Goal: Information Seeking & Learning: Learn about a topic

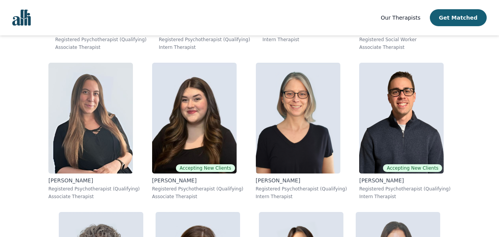
scroll to position [592, 0]
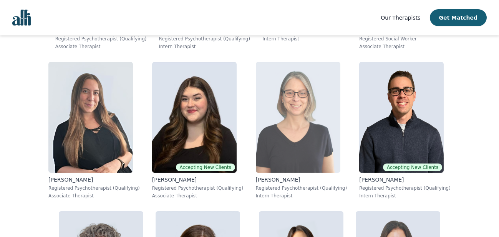
click at [298, 122] on img at bounding box center [298, 117] width 85 height 111
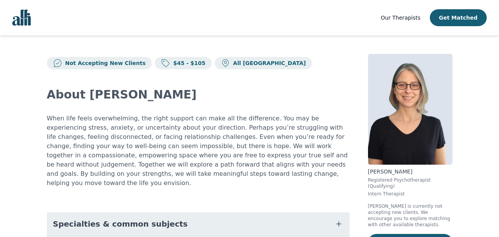
click at [416, 17] on span "Our Therapists" at bounding box center [401, 18] width 40 height 6
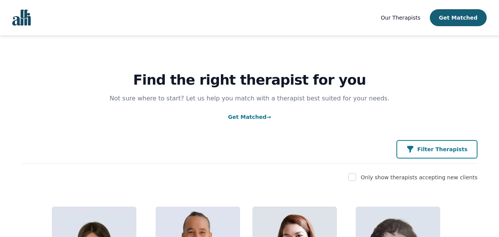
click at [423, 144] on button "Filter Therapists" at bounding box center [437, 149] width 81 height 18
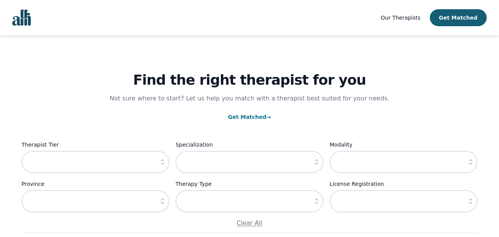
click at [161, 159] on icon "button" at bounding box center [163, 162] width 8 height 8
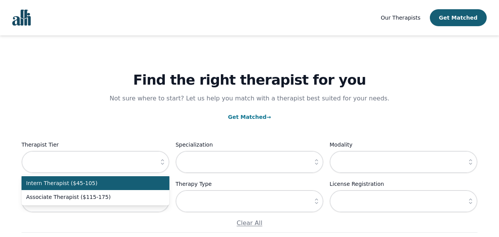
click at [131, 184] on span "Intern Therapist ($45-105)" at bounding box center [90, 183] width 129 height 8
type input "Intern Therapist ($45-105)"
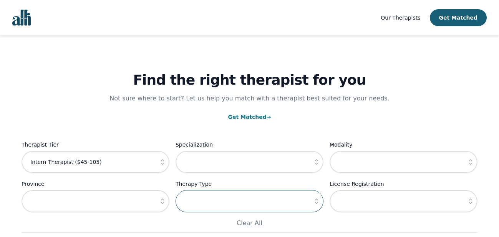
click at [219, 195] on input "text" at bounding box center [250, 201] width 148 height 22
click at [317, 202] on icon "button" at bounding box center [317, 201] width 8 height 8
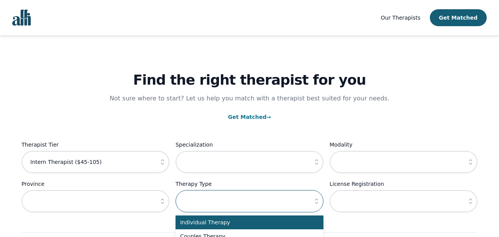
scroll to position [45, 0]
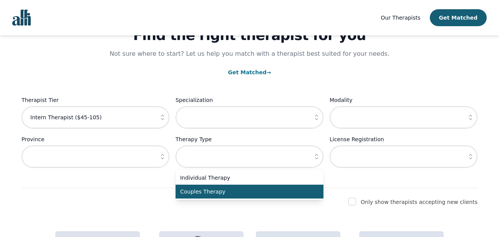
click at [295, 191] on span "Couples Therapy" at bounding box center [244, 192] width 129 height 8
type input "Couples Therapy"
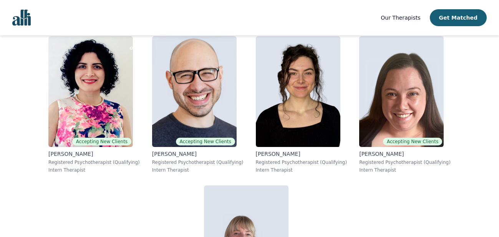
scroll to position [240, 0]
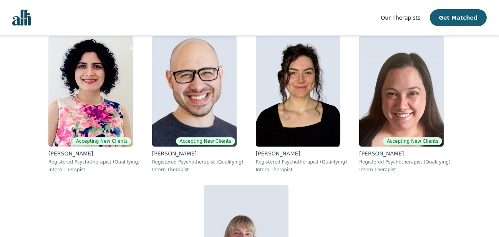
click at [410, 19] on span "Our Therapists" at bounding box center [401, 18] width 40 height 6
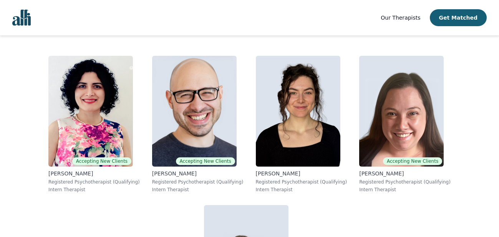
scroll to position [0, 0]
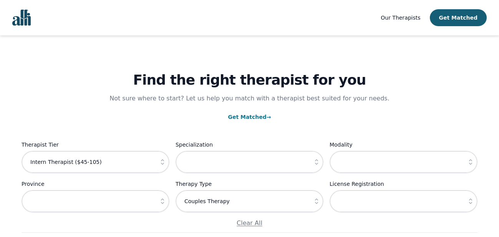
click at [416, 13] on link "Our Therapists" at bounding box center [401, 17] width 40 height 9
click at [250, 224] on p "Clear All" at bounding box center [250, 222] width 456 height 9
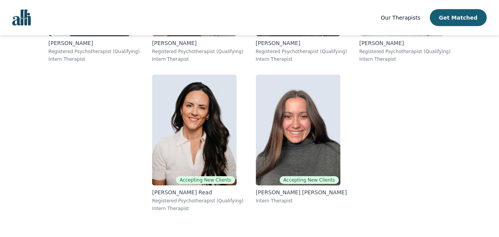
scroll to position [3349, 0]
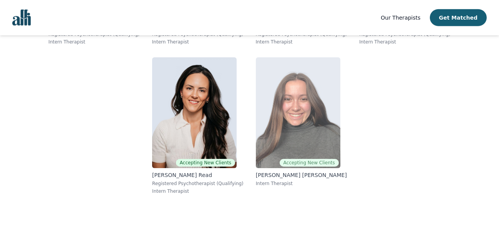
click at [292, 120] on img at bounding box center [298, 112] width 85 height 111
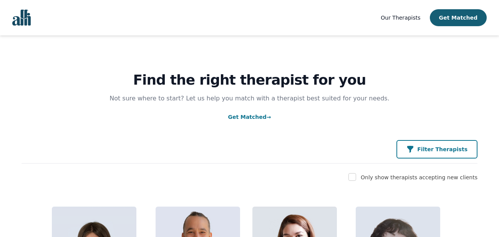
click at [433, 150] on p "Filter Therapists" at bounding box center [442, 149] width 50 height 8
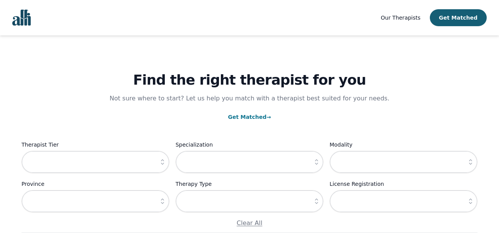
click at [161, 161] on icon "button" at bounding box center [163, 162] width 8 height 8
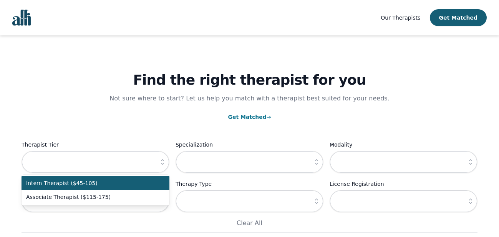
click at [150, 181] on span "Intern Therapist ($45-105)" at bounding box center [90, 183] width 129 height 8
type input "Intern Therapist ($45-105)"
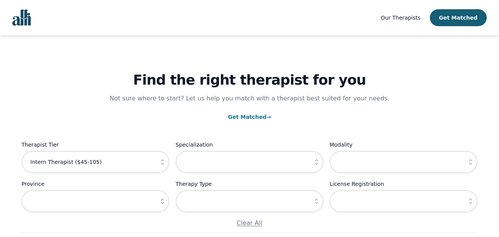
click at [317, 201] on icon "button" at bounding box center [317, 201] width 8 height 8
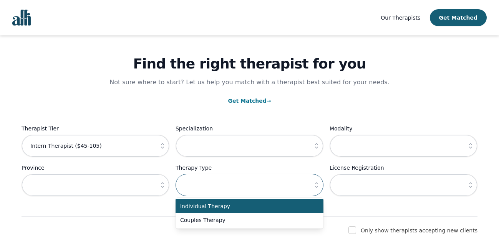
scroll to position [59, 0]
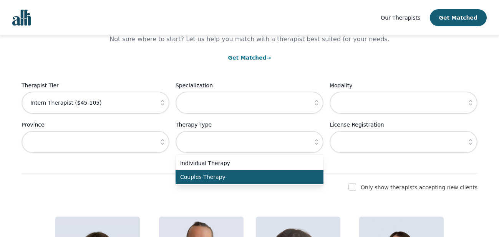
click at [270, 179] on span "Couples Therapy" at bounding box center [244, 177] width 129 height 8
type input "Couples Therapy"
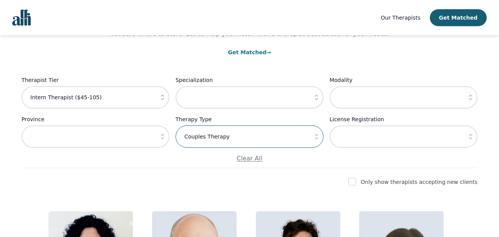
scroll to position [0, 0]
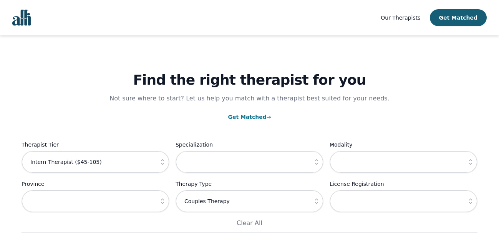
click at [404, 20] on span "Our Therapists" at bounding box center [401, 18] width 40 height 6
click at [261, 219] on p "Clear All" at bounding box center [250, 222] width 456 height 9
click at [257, 222] on p "Clear All" at bounding box center [250, 222] width 456 height 9
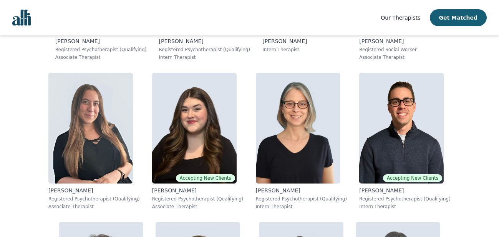
scroll to position [659, 0]
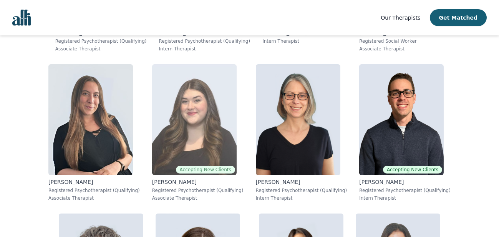
click at [232, 131] on img at bounding box center [194, 119] width 85 height 111
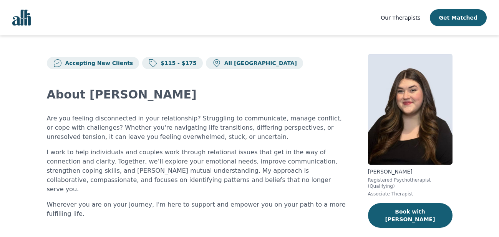
scroll to position [118, 0]
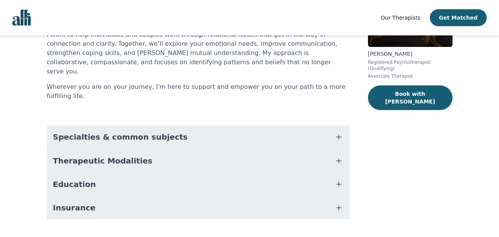
click at [228, 173] on button "Education" at bounding box center [198, 184] width 303 height 23
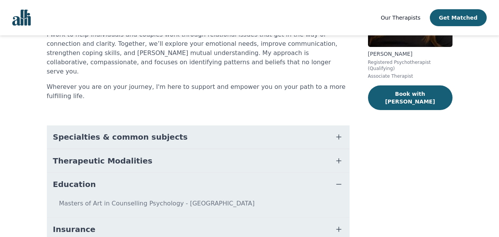
click at [231, 149] on button "Therapeutic Modalities" at bounding box center [198, 160] width 303 height 23
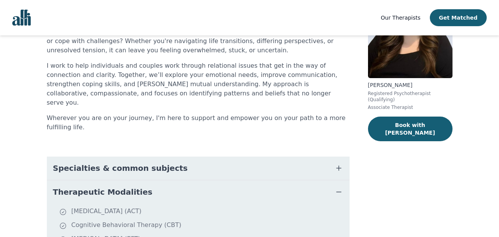
scroll to position [112, 0]
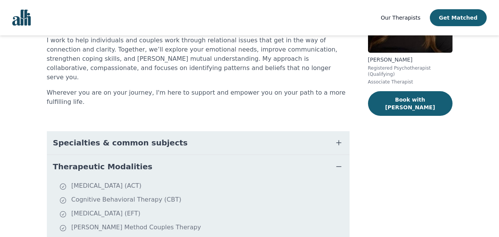
click at [229, 131] on button "Specialties & common subjects" at bounding box center [198, 142] width 303 height 23
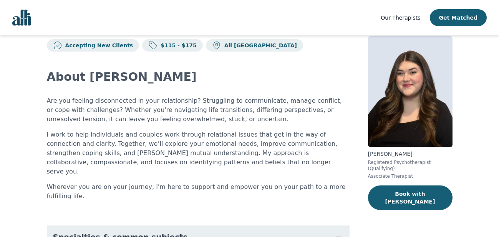
scroll to position [0, 0]
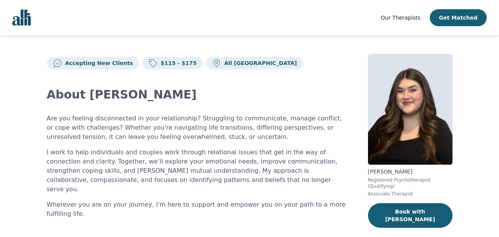
click at [412, 18] on span "Our Therapists" at bounding box center [401, 18] width 40 height 6
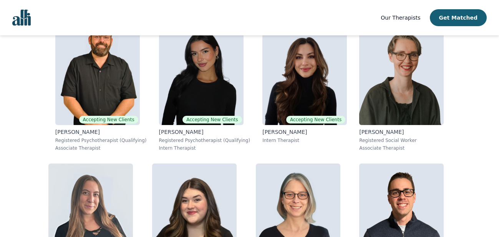
scroll to position [491, 0]
